Goal: Information Seeking & Learning: Learn about a topic

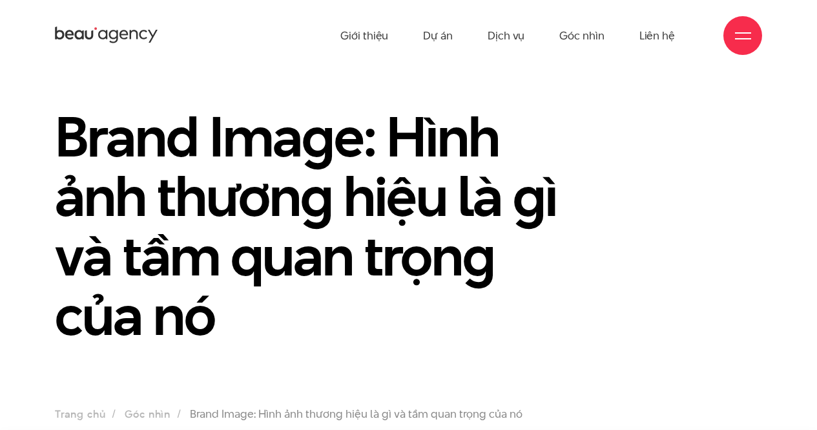
click at [519, 344] on h1 "Brand Image: Hình ảnh thương hiệu là gì và tầm quan trọng của nó" at bounding box center [318, 226] width 526 height 238
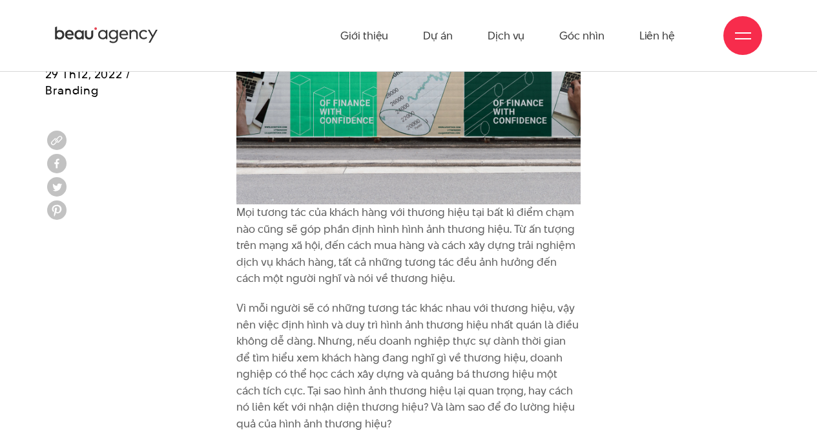
scroll to position [1101, 0]
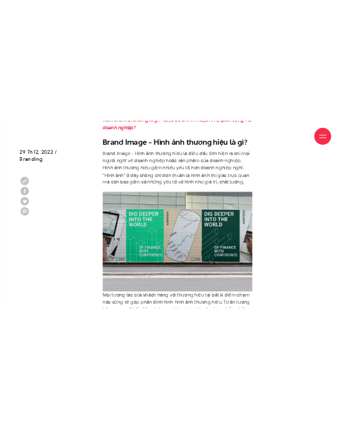
scroll to position [915, 0]
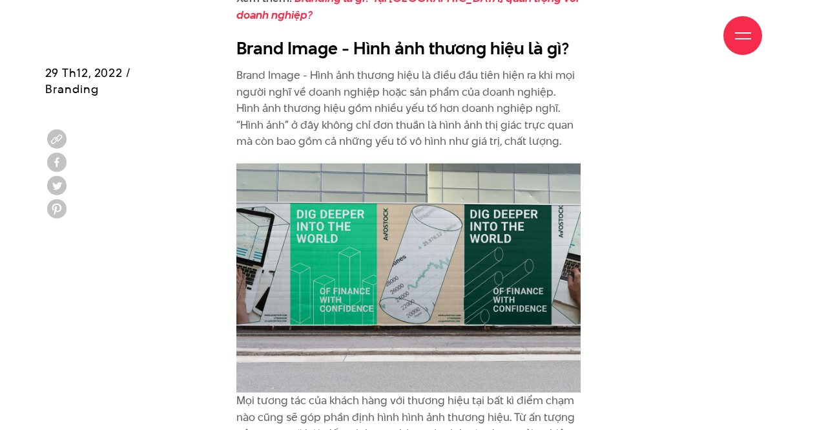
click at [239, 59] on div "Giới thiệu Dự án Dịch vụ Góc nhìn Liên hệ" at bounding box center [408, 35] width 707 height 71
click at [306, 213] on img at bounding box center [408, 277] width 344 height 229
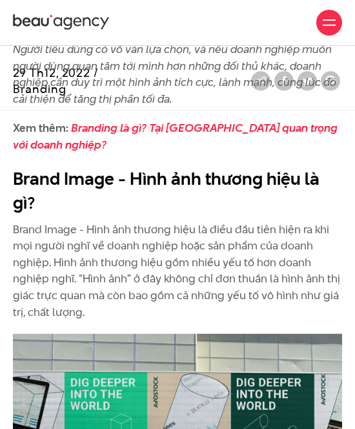
scroll to position [713, 0]
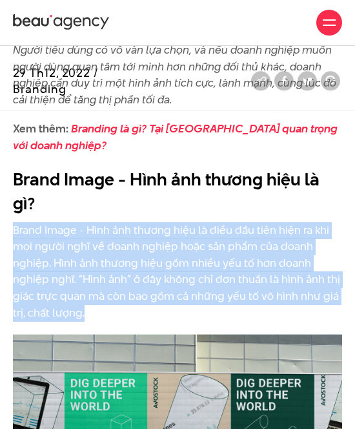
drag, startPoint x: 14, startPoint y: 210, endPoint x: 88, endPoint y: 288, distance: 107.9
click at [88, 288] on p "Brand Image - Hình ảnh thương hiệu là điều đầu tiên hiện ra khi mọi người nghĩ …" at bounding box center [177, 271] width 329 height 99
copy p "Brand Image - Hình ảnh thương hiệu là điều đầu tiên hiện ra khi mọi người nghĩ …"
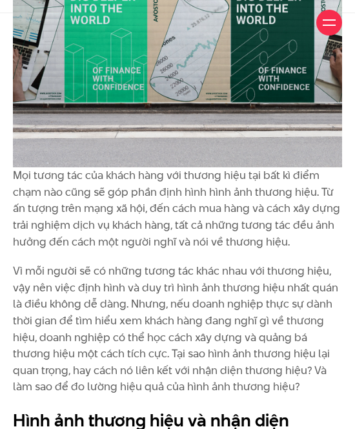
scroll to position [1107, 0]
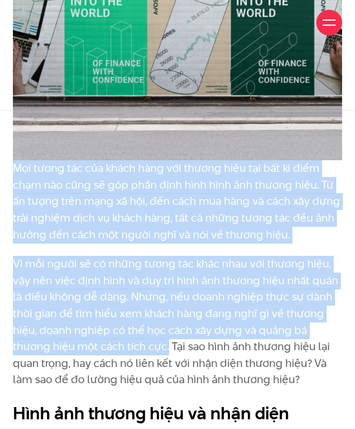
drag, startPoint x: 13, startPoint y: 149, endPoint x: 167, endPoint y: 324, distance: 233.4
copy div "Mọi tương tác của khách hàng với thương hiệu tại bất kì điểm chạm nào cũng sẽ g…"
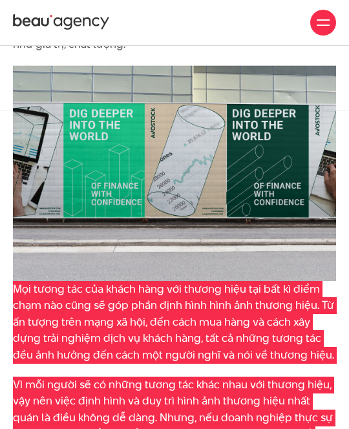
scroll to position [978, 0]
